Goal: Navigation & Orientation: Find specific page/section

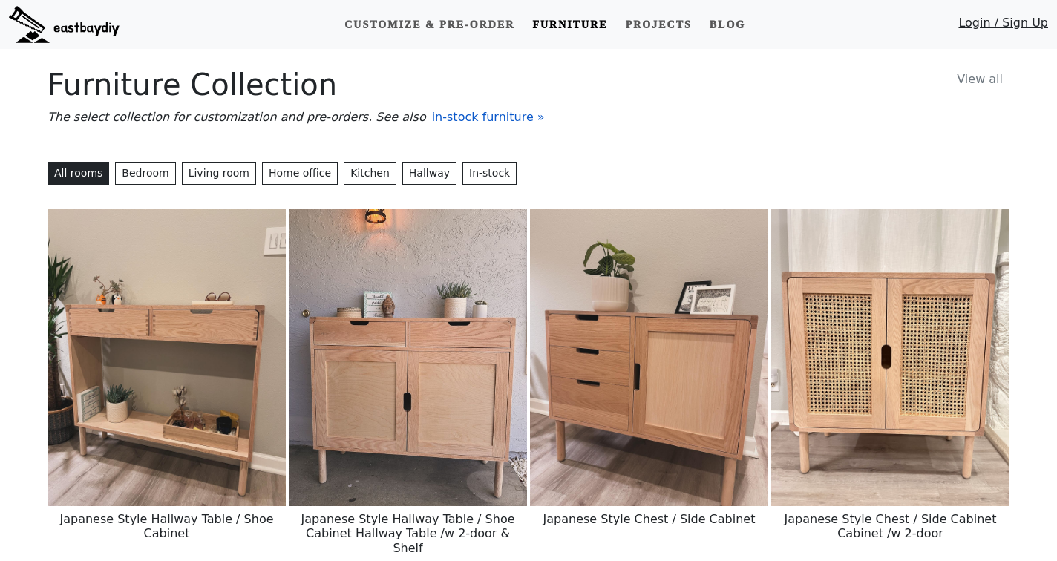
click at [432, 114] on span "in-stock furniture »" at bounding box center [488, 117] width 113 height 14
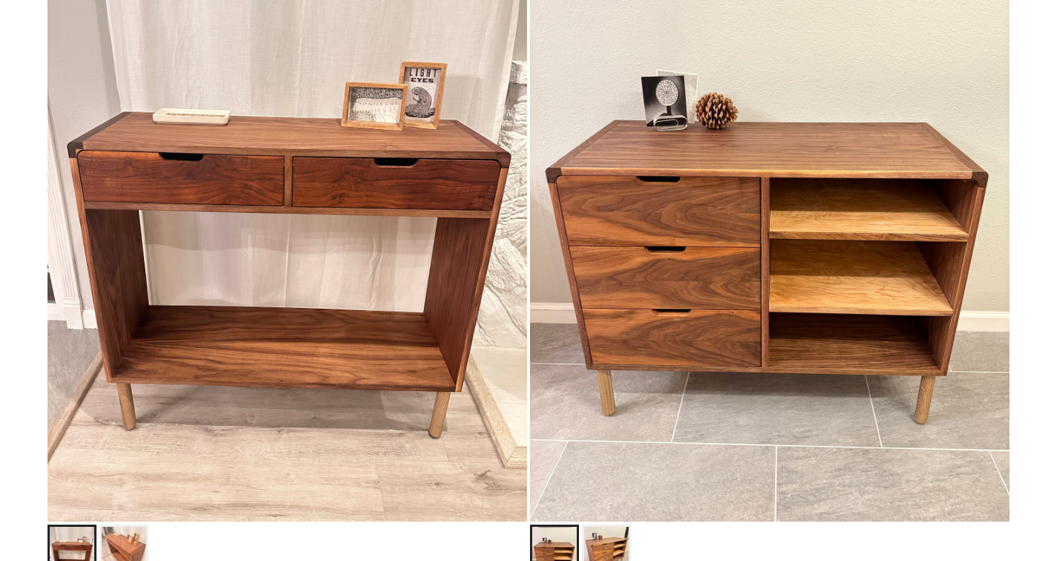
scroll to position [304, 0]
